Goal: Obtain resource: Obtain resource

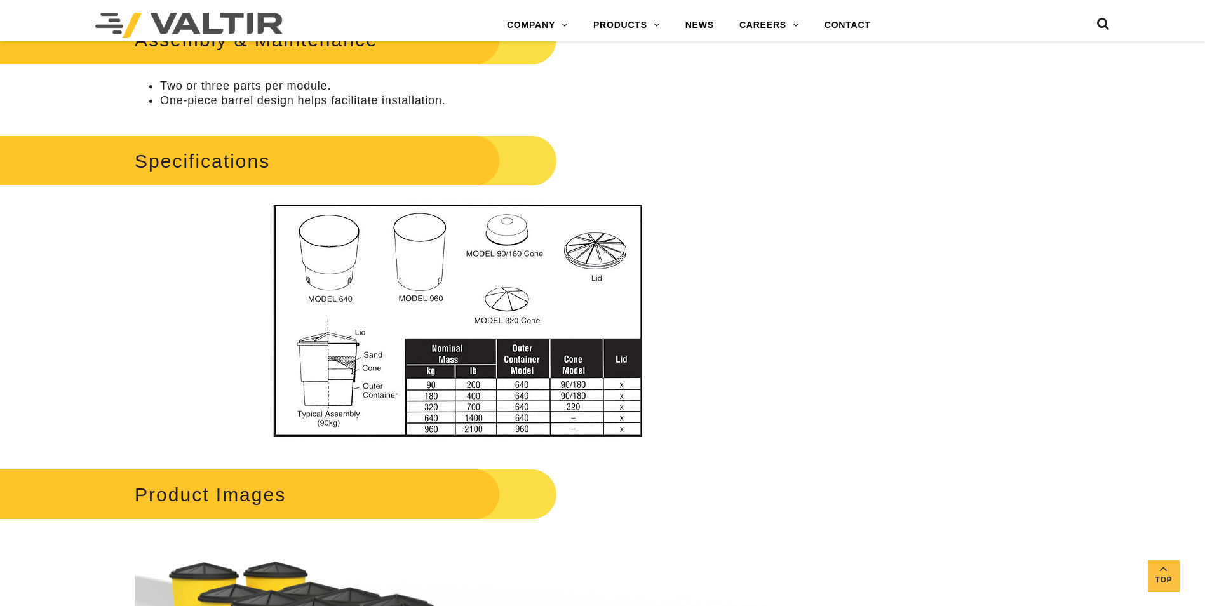
scroll to position [762, 0]
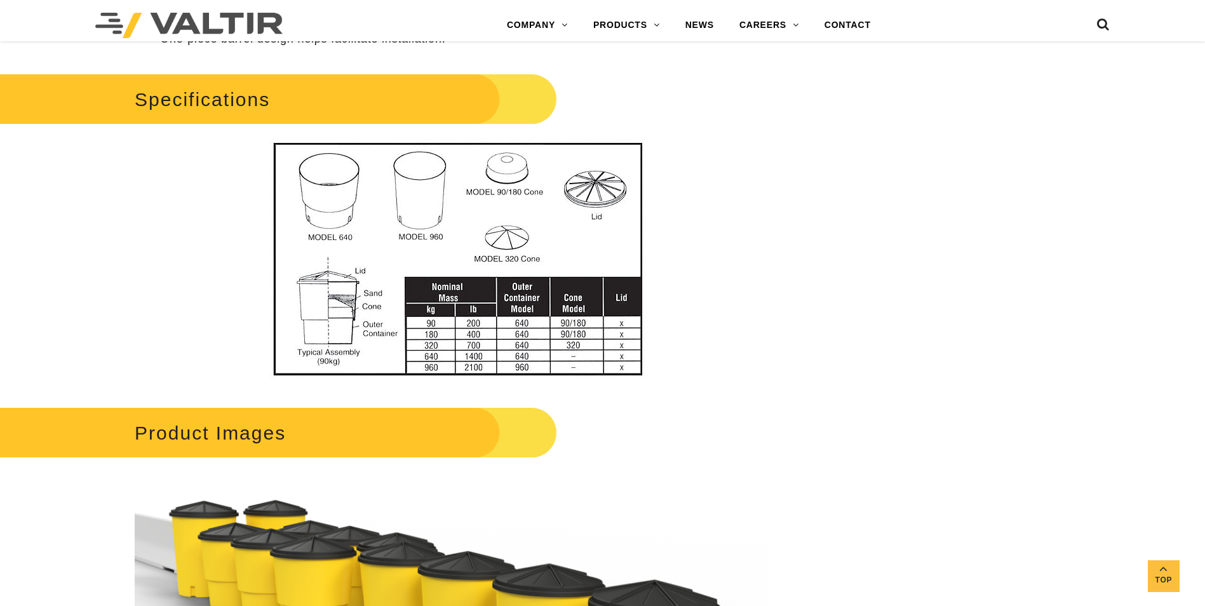
click at [443, 279] on img at bounding box center [452, 259] width 456 height 242
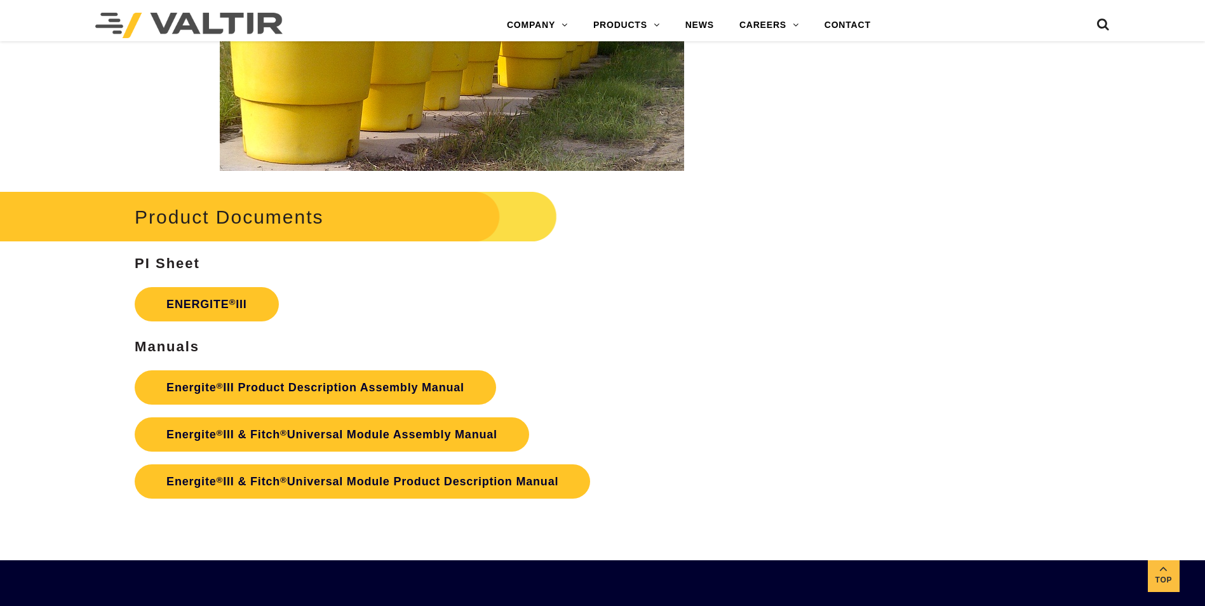
scroll to position [2160, 0]
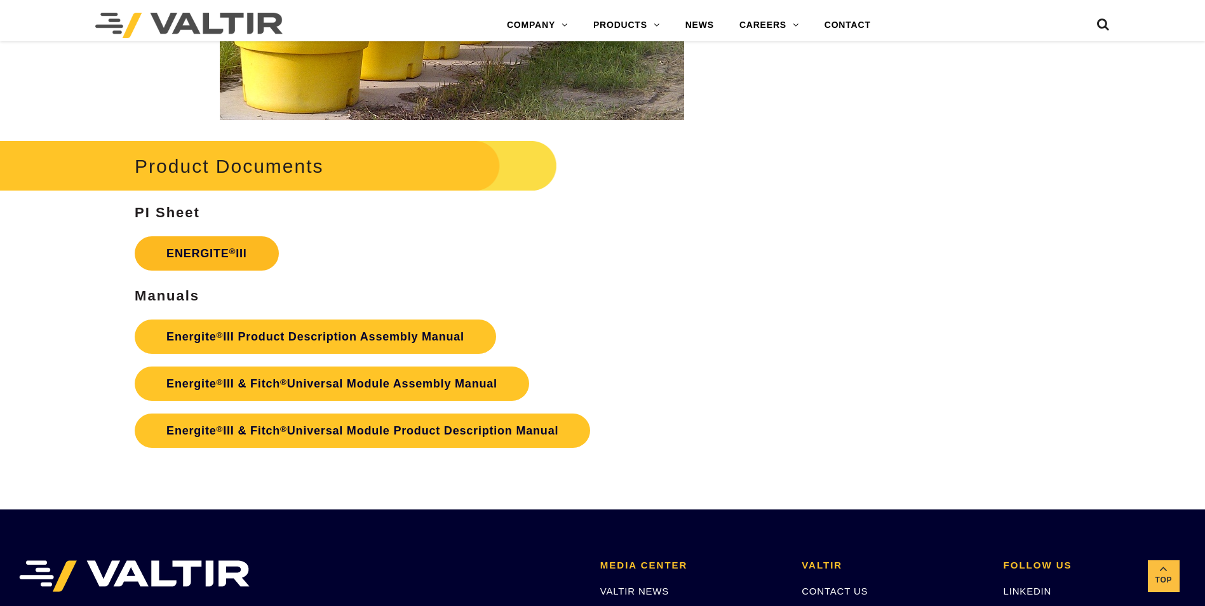
click at [241, 248] on link "ENERGITE ® III" at bounding box center [207, 253] width 144 height 34
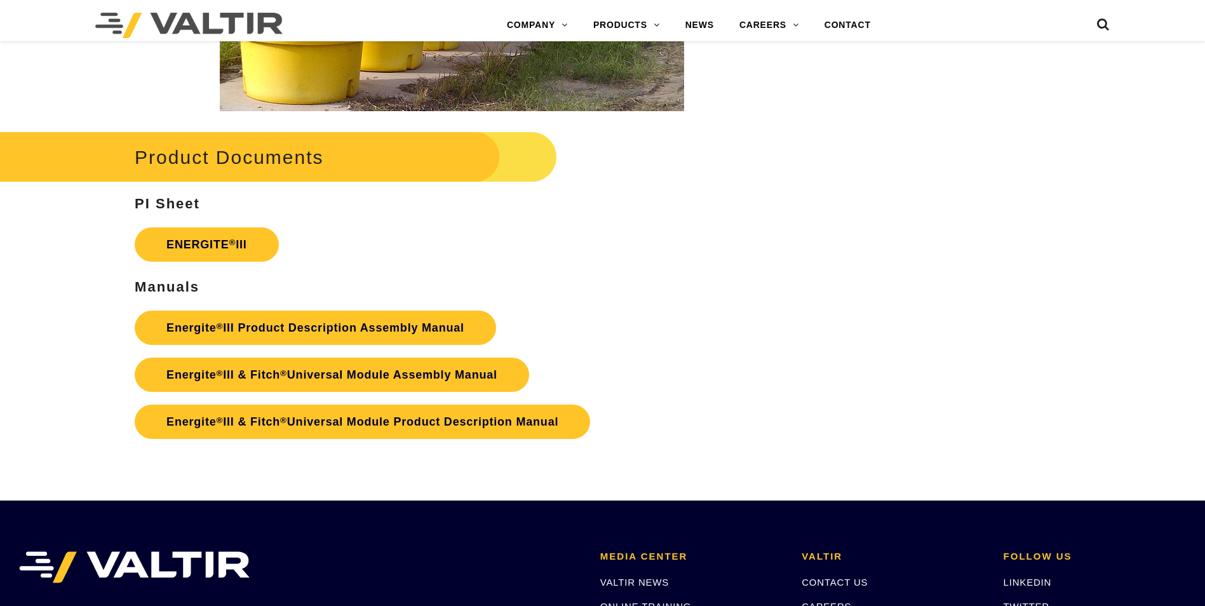
scroll to position [2160, 0]
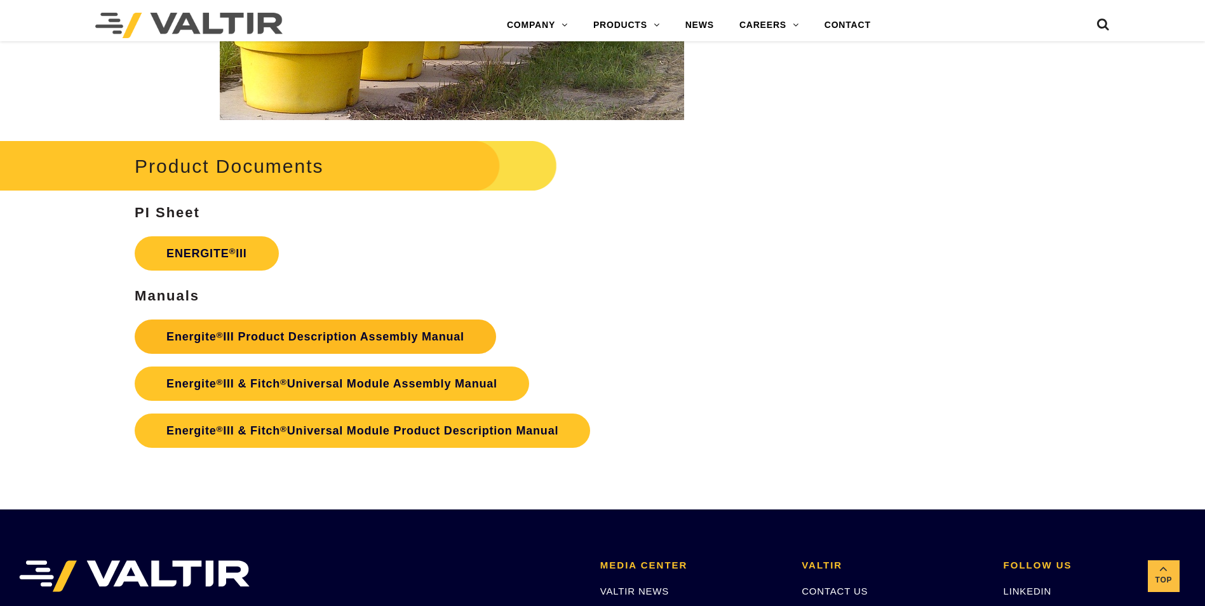
click at [473, 331] on link "Energite ® III Product Description Assembly Manual" at bounding box center [315, 337] width 361 height 34
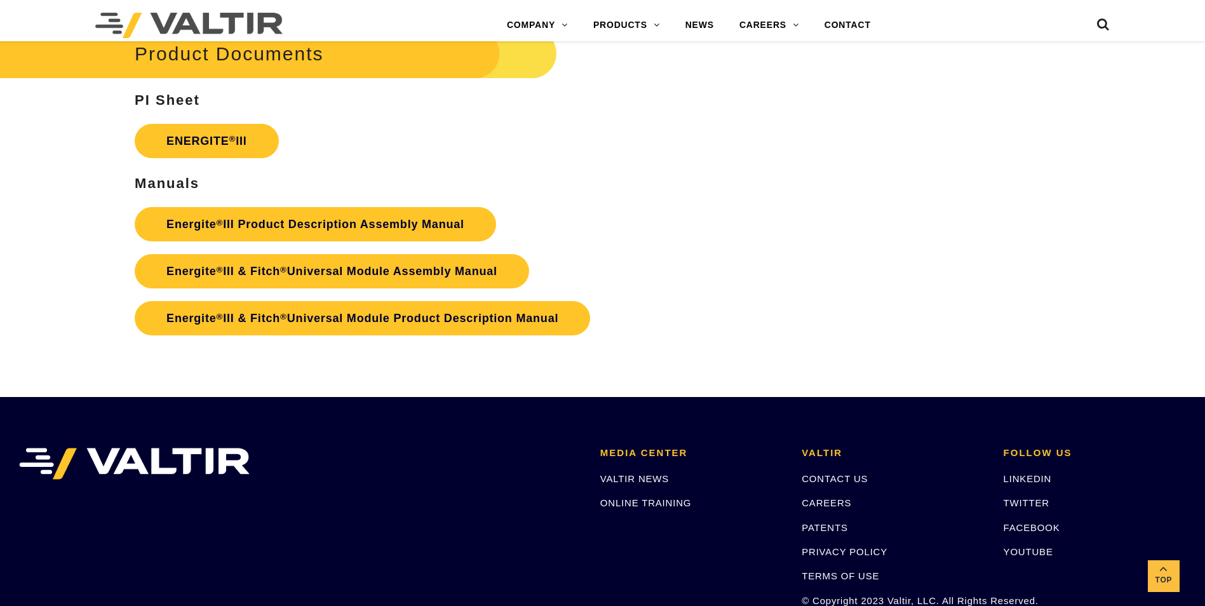
scroll to position [2287, 0]
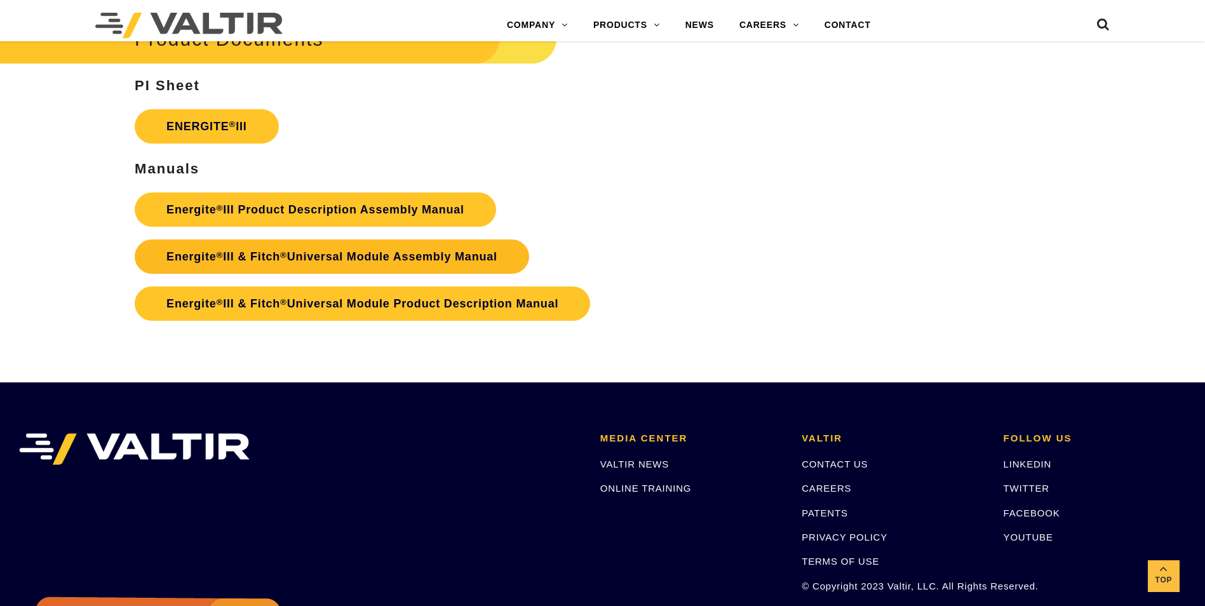
click at [410, 259] on link "Energite ® III & Fitch ® Universal Module Assembly Manual" at bounding box center [332, 257] width 395 height 34
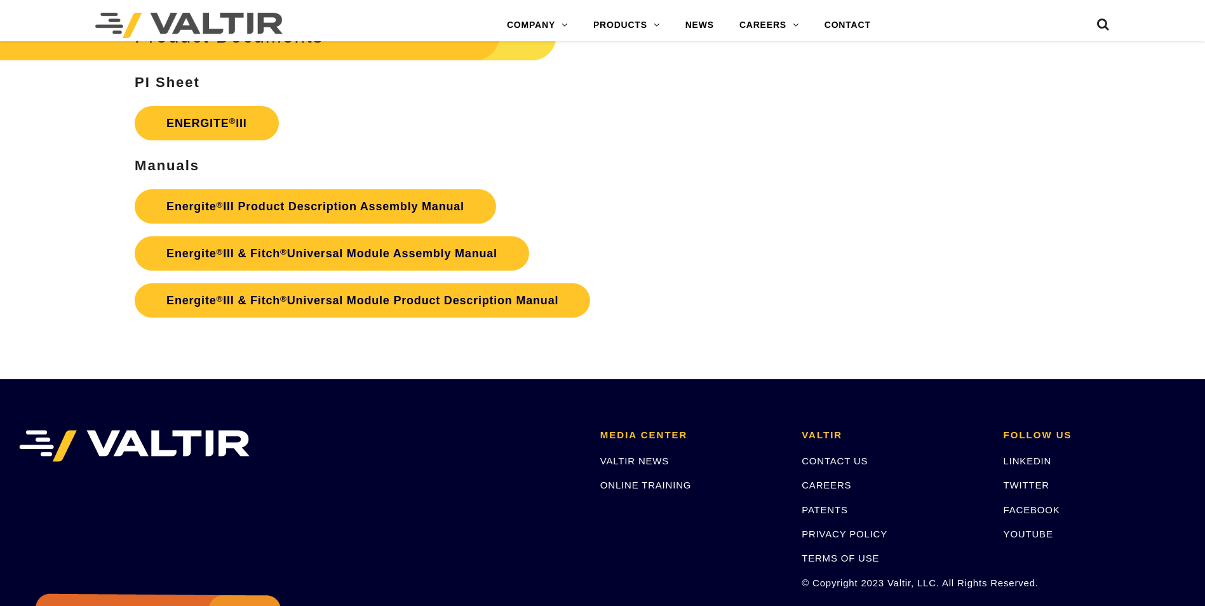
scroll to position [2287, 0]
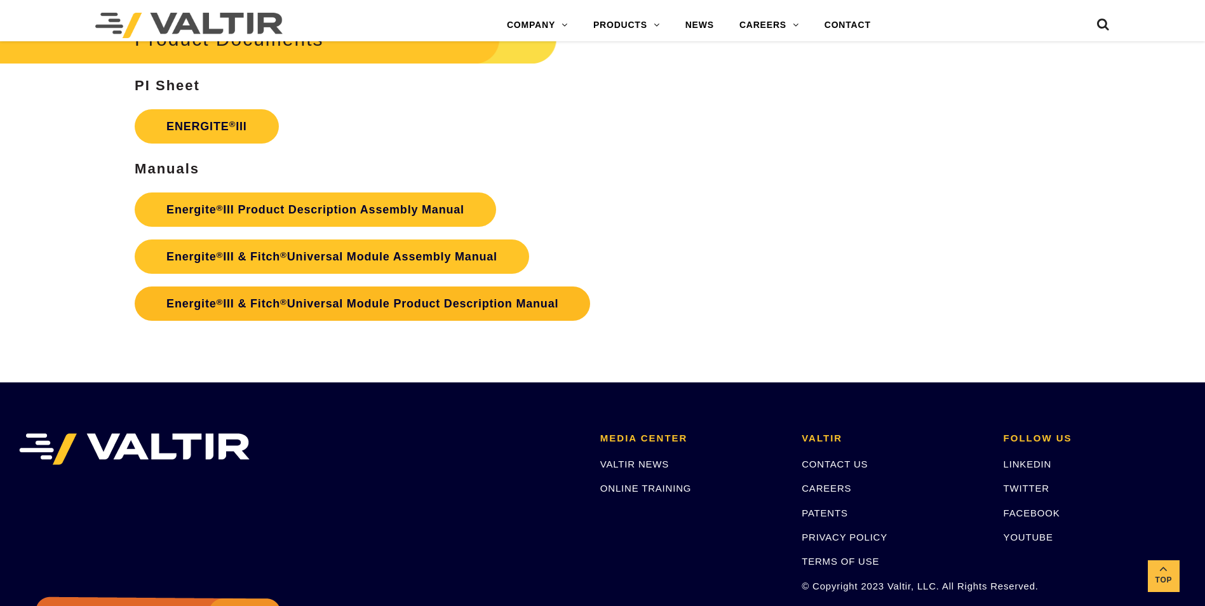
click at [253, 302] on link "Energite ® III & Fitch ® Universal Module Product Description Manual" at bounding box center [363, 304] width 456 height 34
